Goal: Find specific page/section: Find specific page/section

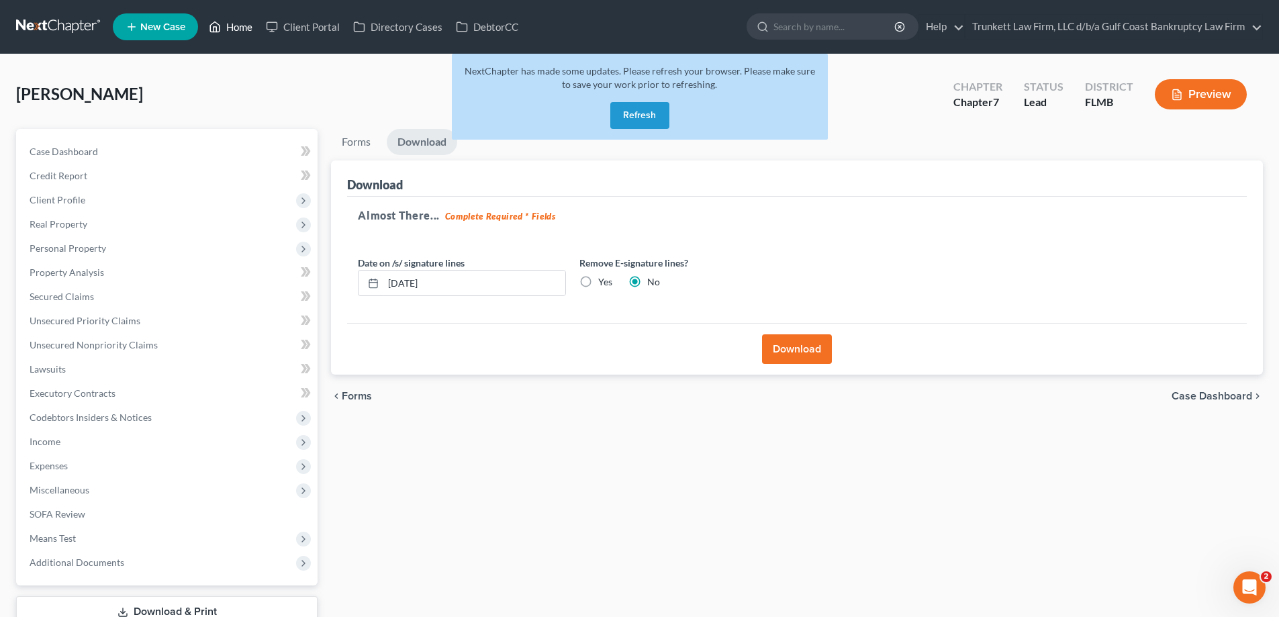
click at [234, 25] on link "Home" at bounding box center [230, 27] width 57 height 24
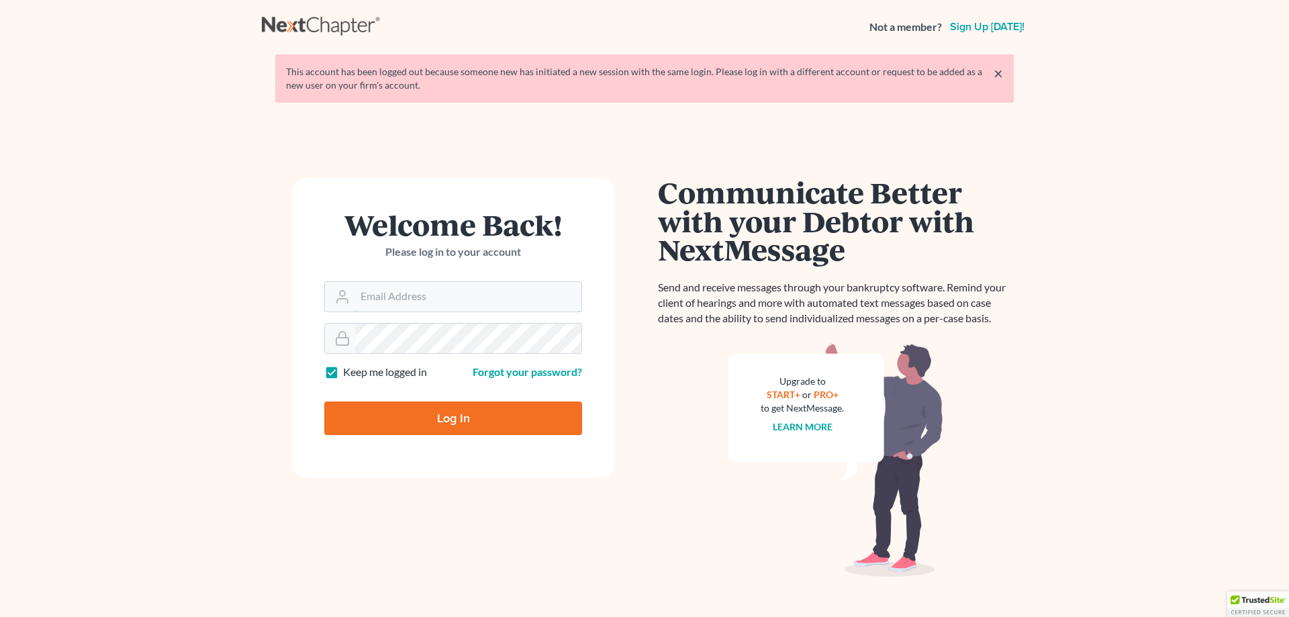
type input "[EMAIL_ADDRESS][DOMAIN_NAME]"
click at [444, 410] on input "Log In" at bounding box center [453, 419] width 258 height 34
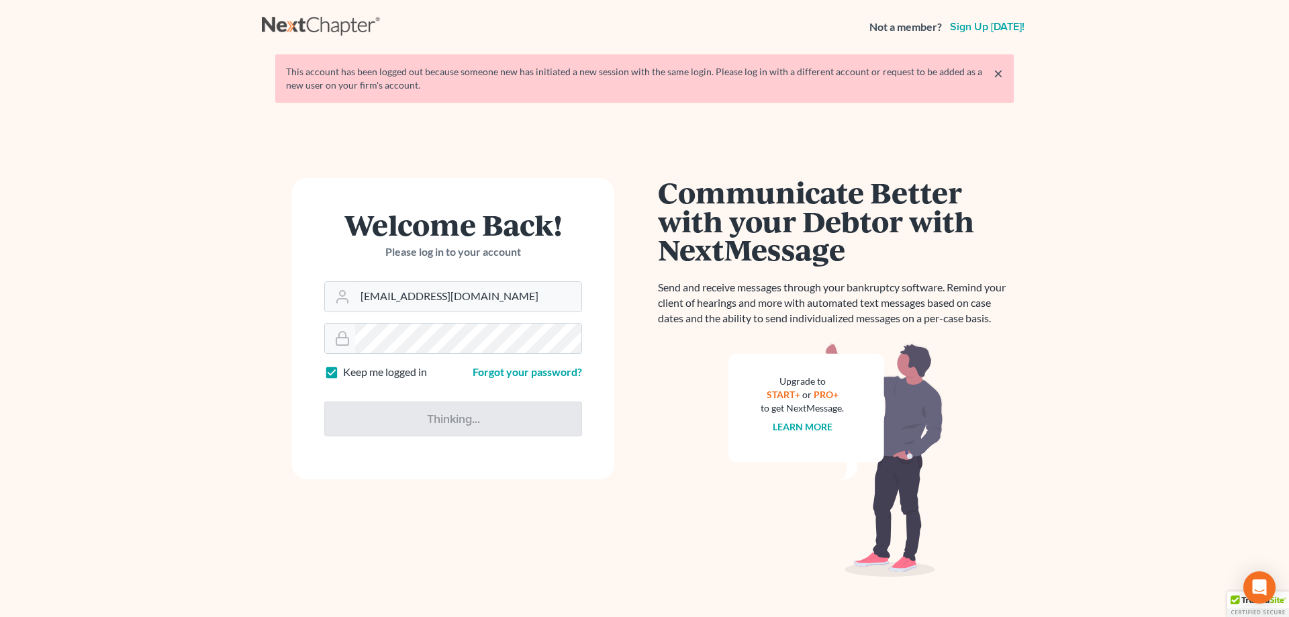
type input "Thinking..."
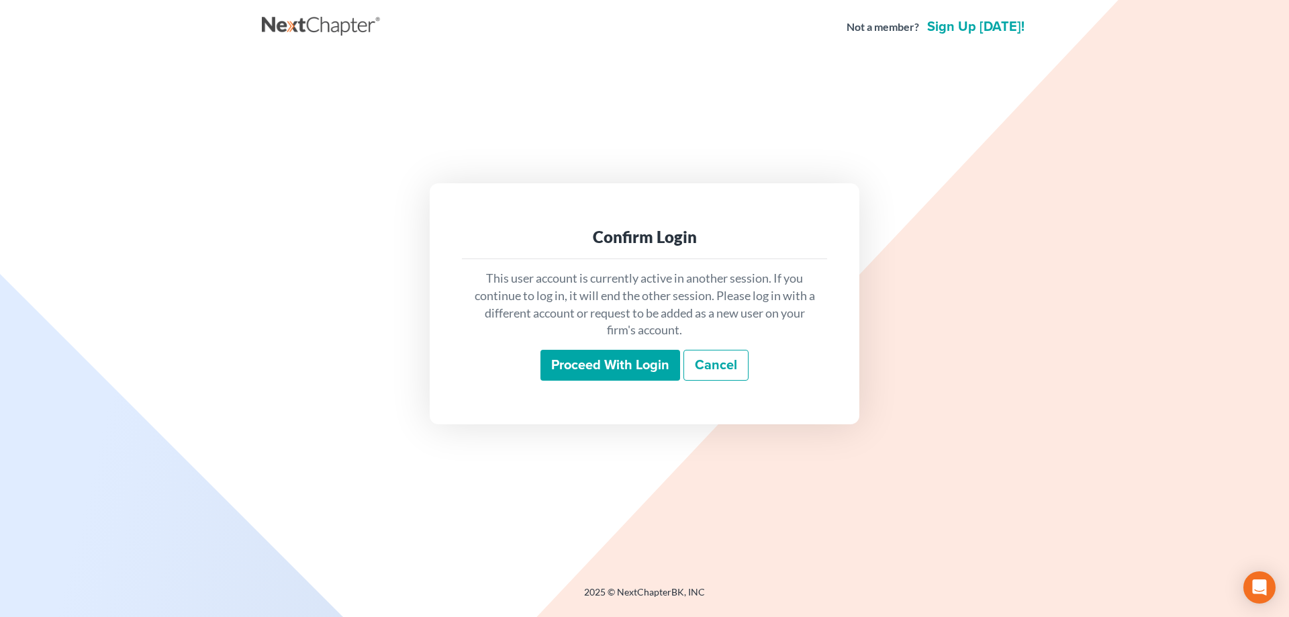
click at [616, 351] on input "Proceed with login" at bounding box center [610, 365] width 140 height 31
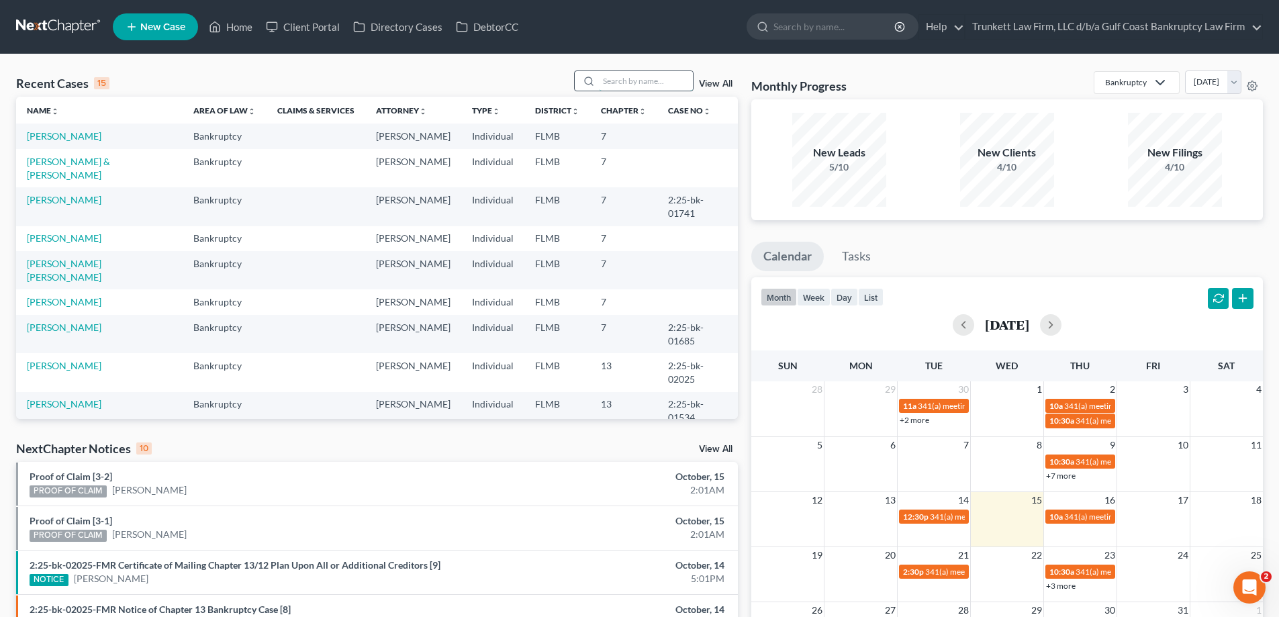
click at [632, 76] on input "search" at bounding box center [646, 80] width 94 height 19
click at [87, 258] on link "Portalatin Benn, Nelson" at bounding box center [64, 270] width 75 height 25
